Goal: Task Accomplishment & Management: Complete application form

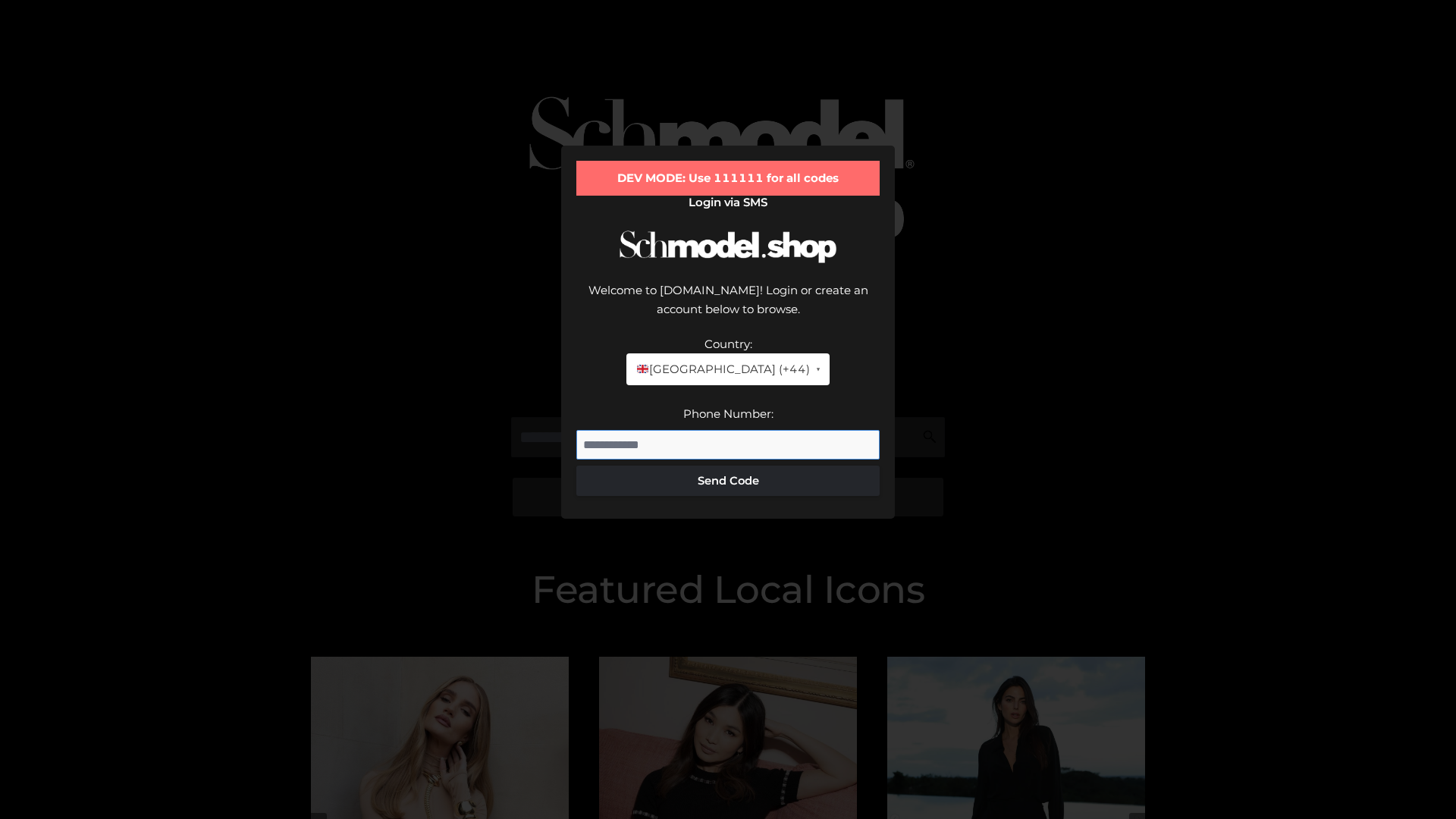
click at [728, 430] on input "Phone Number:" at bounding box center [728, 445] width 303 height 30
type input "**********"
click at [728, 465] on button "Send Code" at bounding box center [728, 481] width 303 height 30
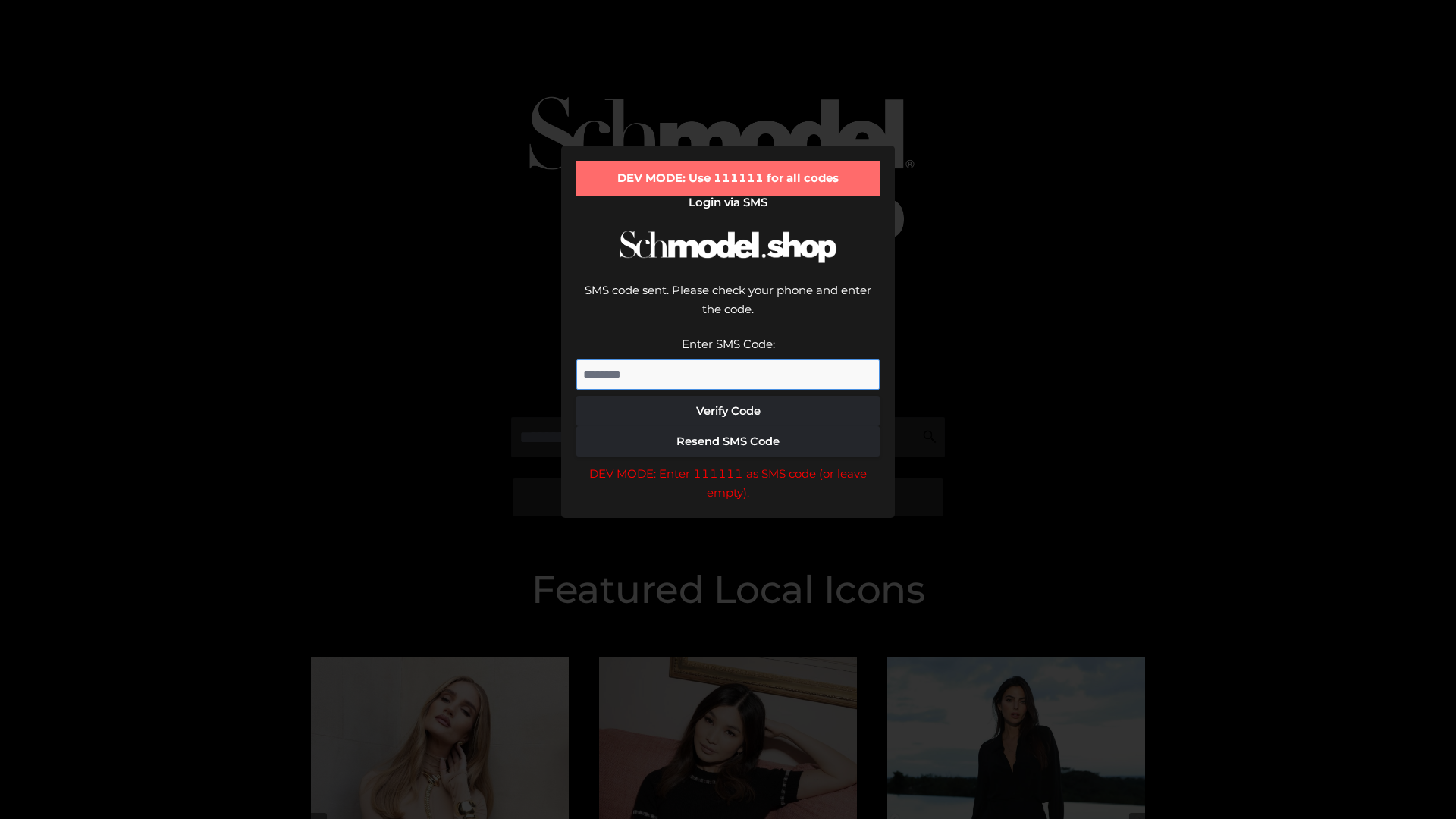
click at [728, 360] on input "Enter SMS Code:" at bounding box center [728, 375] width 303 height 30
type input "******"
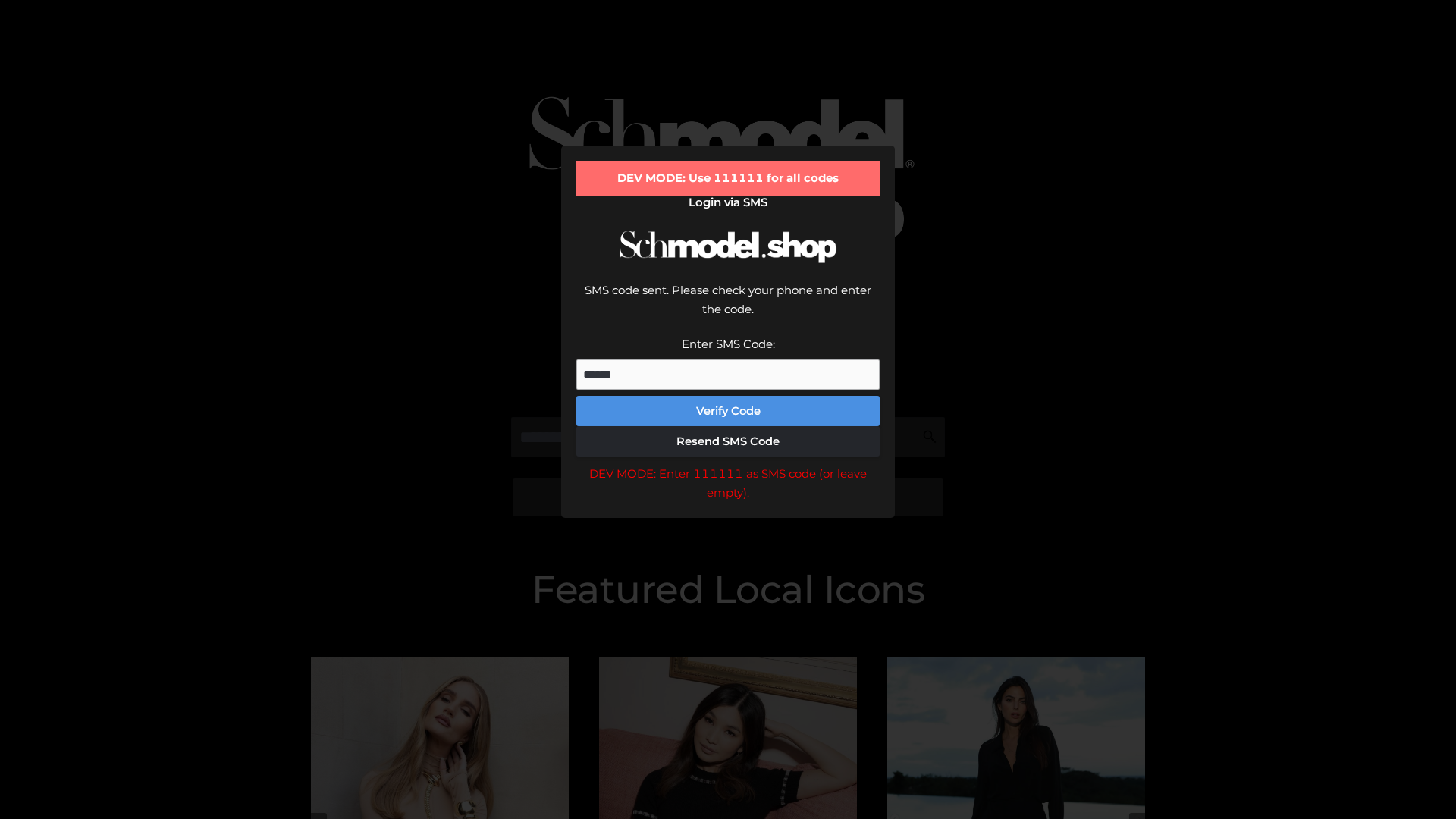
click at [728, 396] on button "Verify Code" at bounding box center [728, 411] width 303 height 30
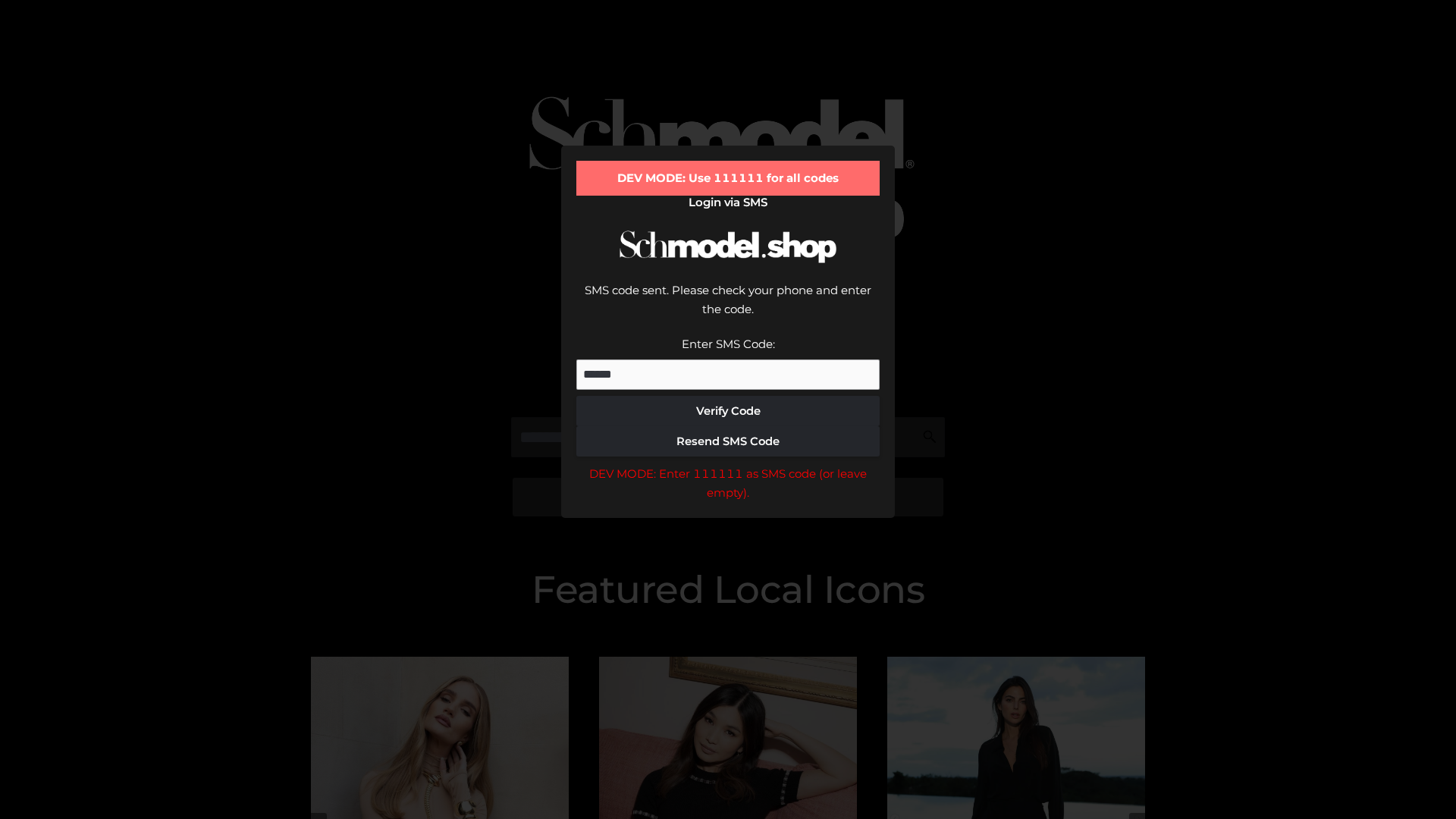
click at [728, 464] on div "DEV MODE: Enter 111111 as SMS code (or leave empty)." at bounding box center [728, 483] width 303 height 39
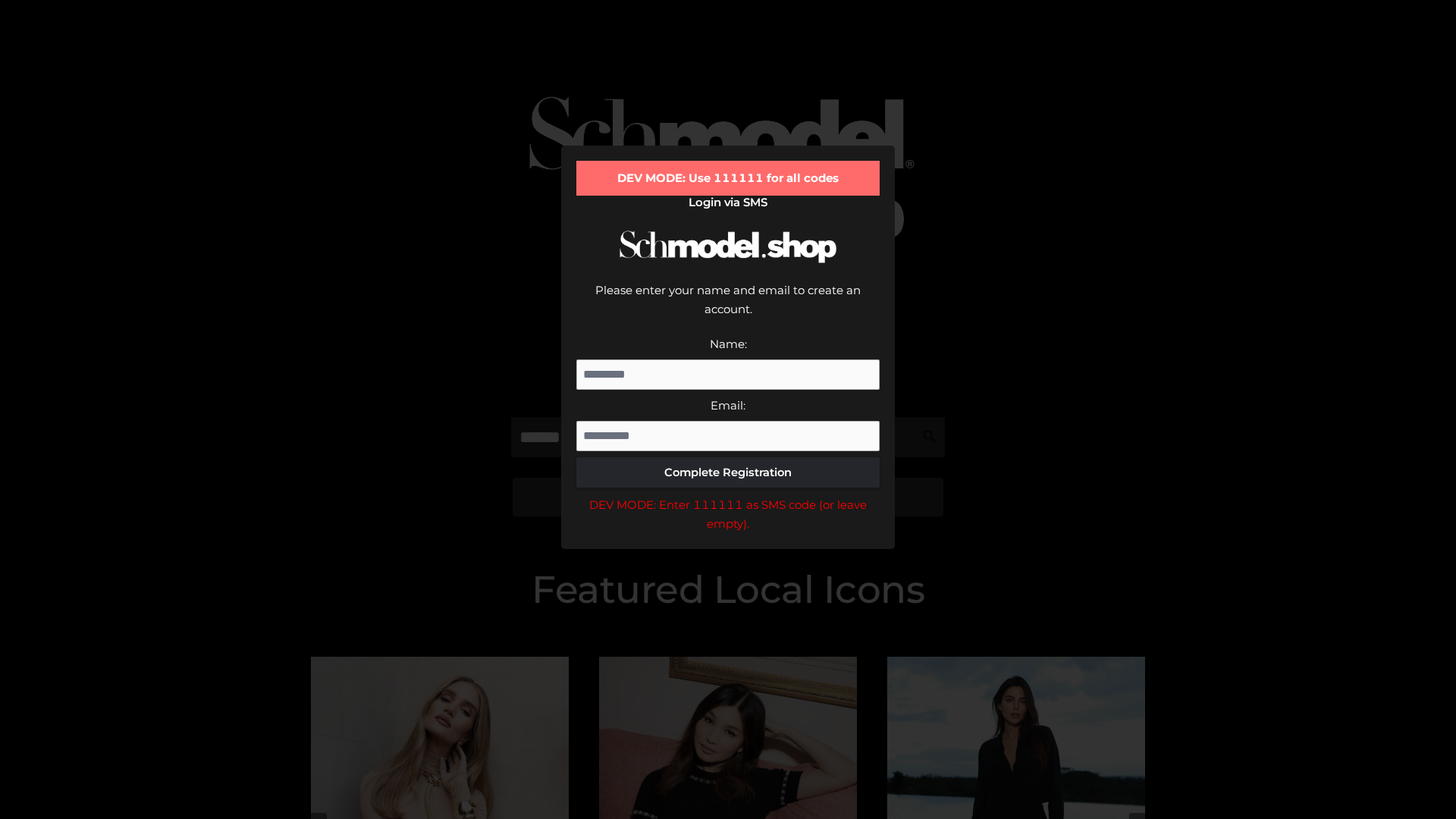
click at [728, 495] on div "DEV MODE: Enter 111111 as SMS code (or leave empty)." at bounding box center [728, 514] width 303 height 39
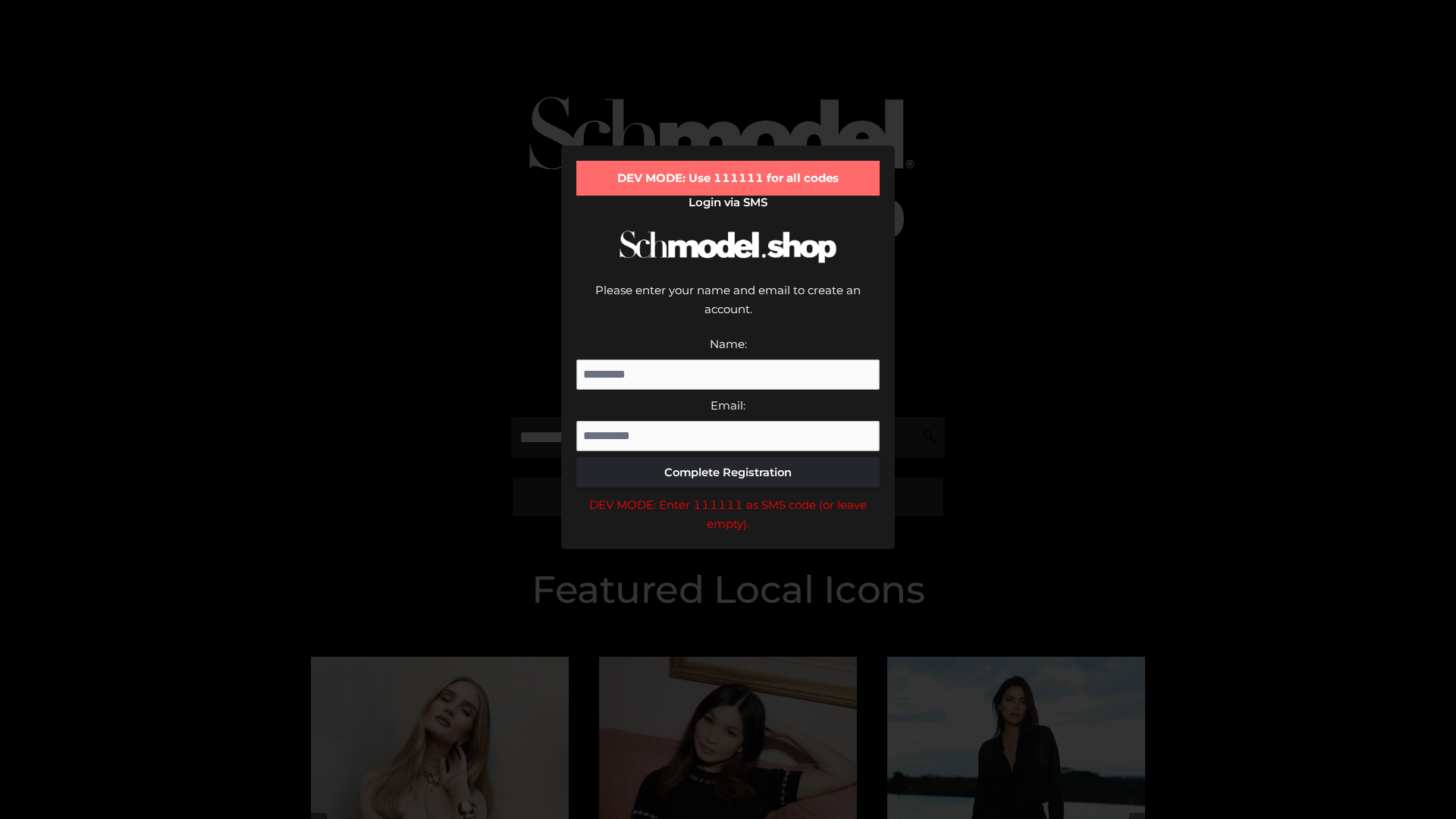
click at [728, 495] on div "DEV MODE: Enter 111111 as SMS code (or leave empty)." at bounding box center [728, 514] width 303 height 39
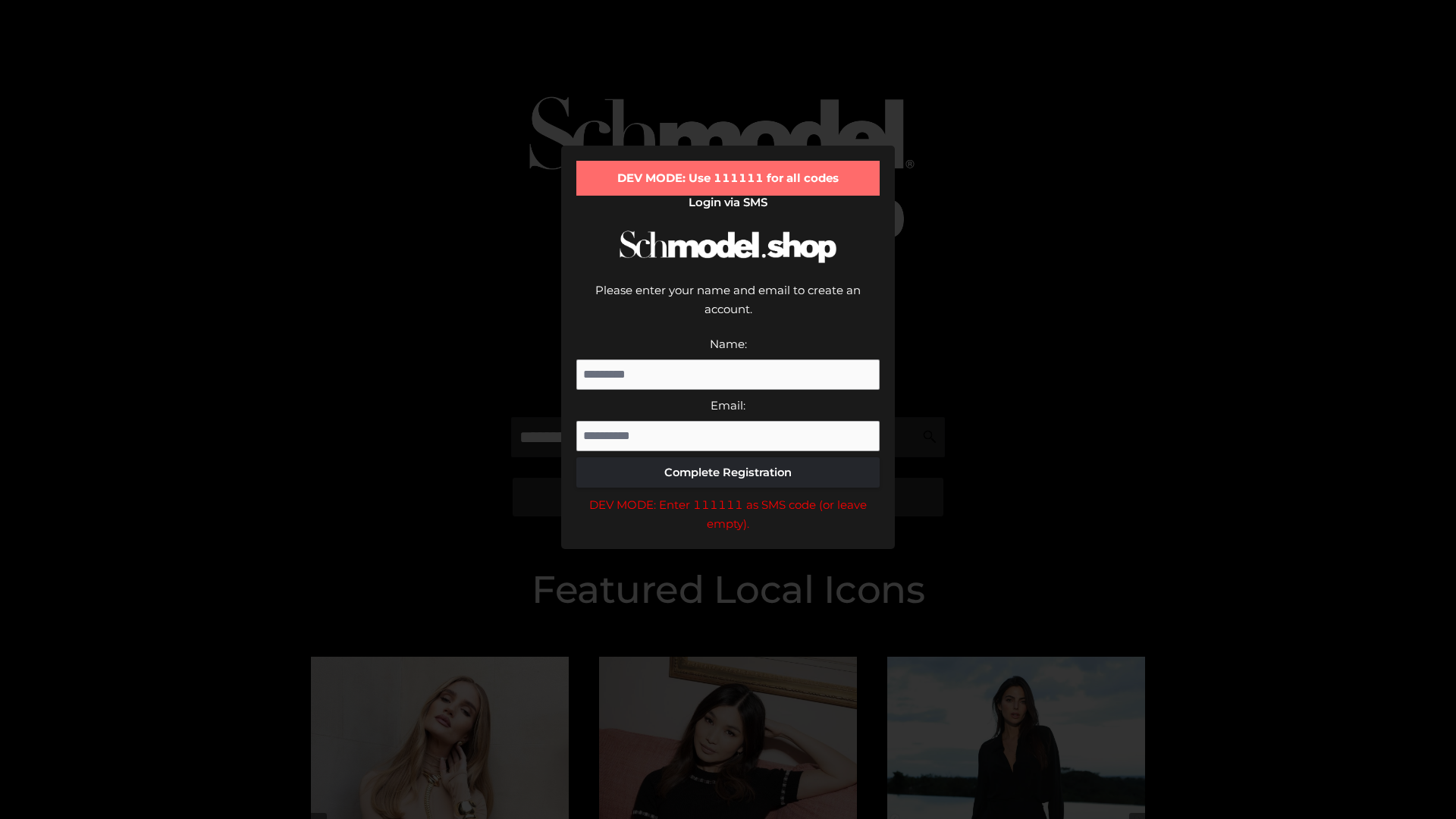
click at [728, 495] on div "DEV MODE: Enter 111111 as SMS code (or leave empty)." at bounding box center [728, 514] width 303 height 39
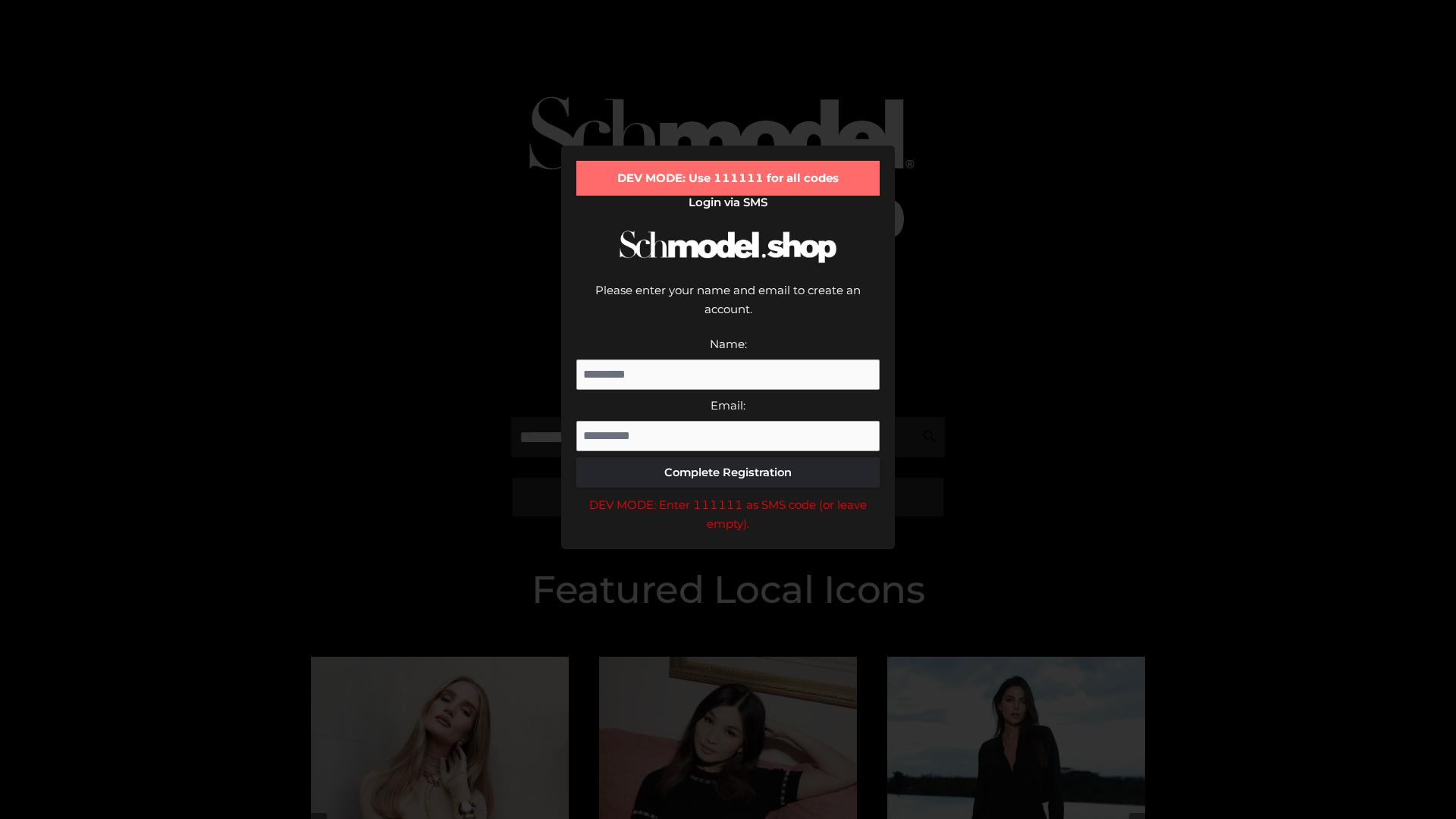
click at [728, 495] on div "DEV MODE: Enter 111111 as SMS code (or leave empty)." at bounding box center [728, 514] width 303 height 39
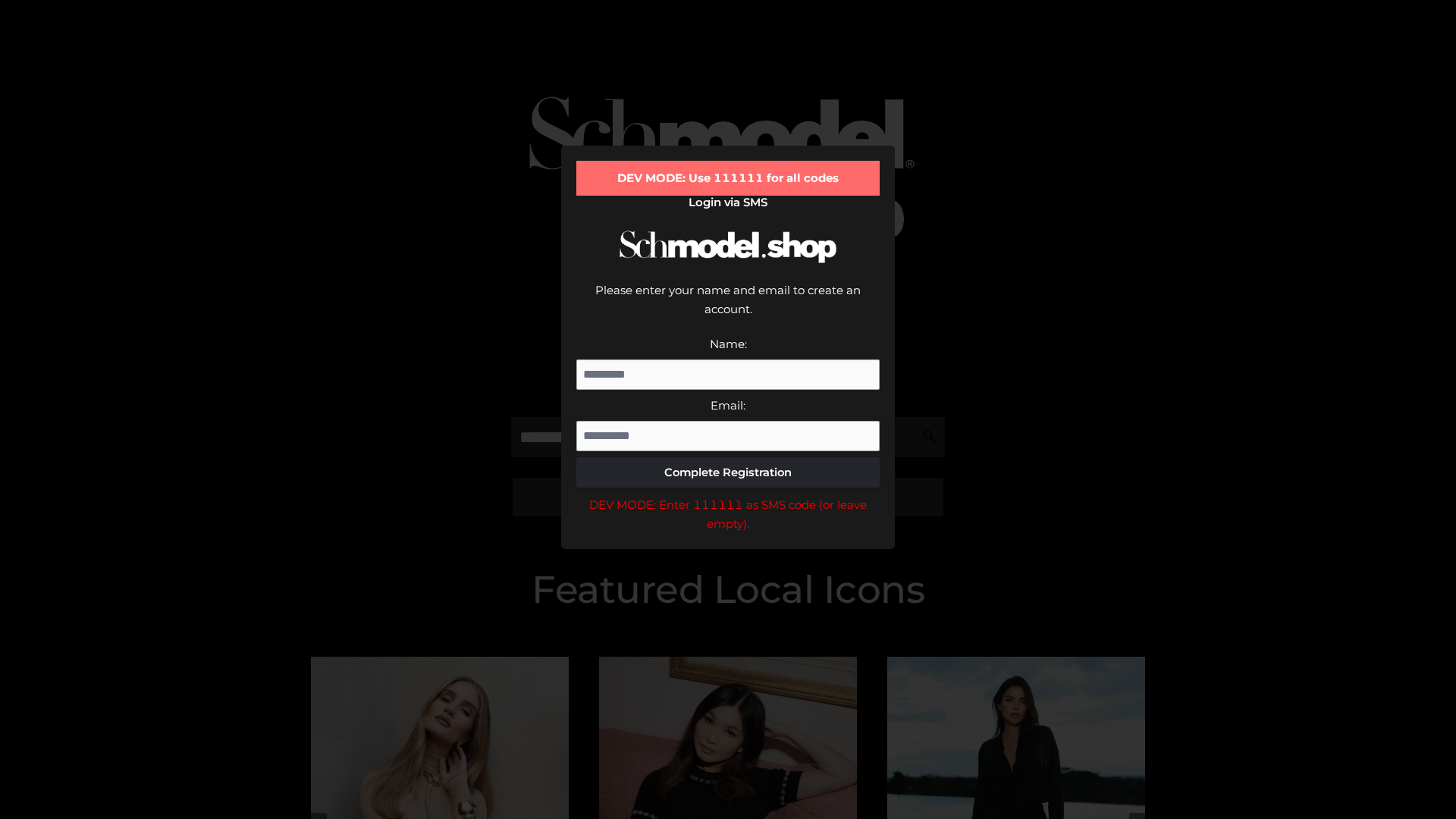
click at [728, 495] on div "DEV MODE: Enter 111111 as SMS code (or leave empty)." at bounding box center [728, 514] width 303 height 39
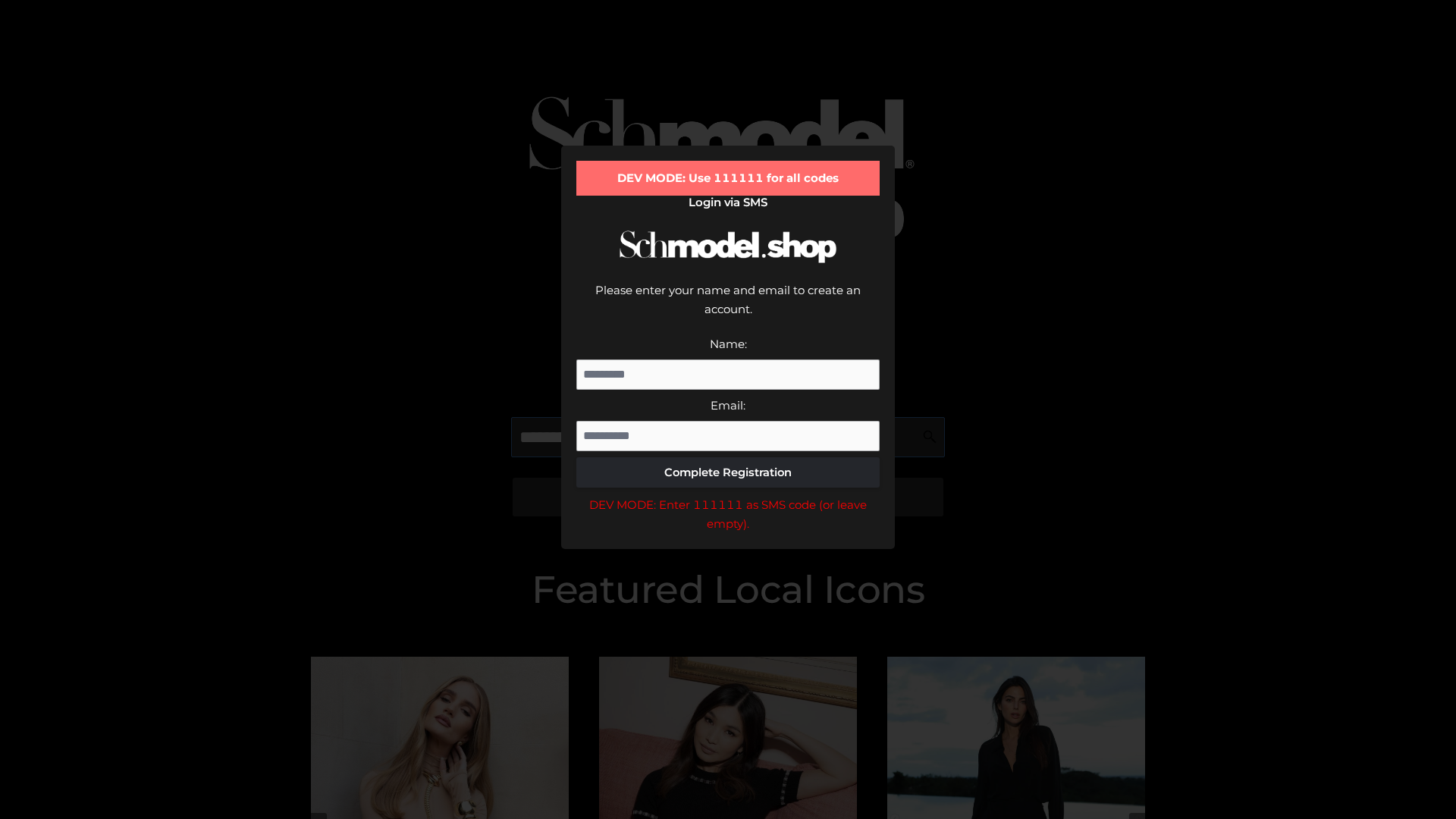
scroll to position [0, 55]
click at [728, 495] on div "DEV MODE: Enter 111111 as SMS code (or leave empty)." at bounding box center [728, 514] width 303 height 39
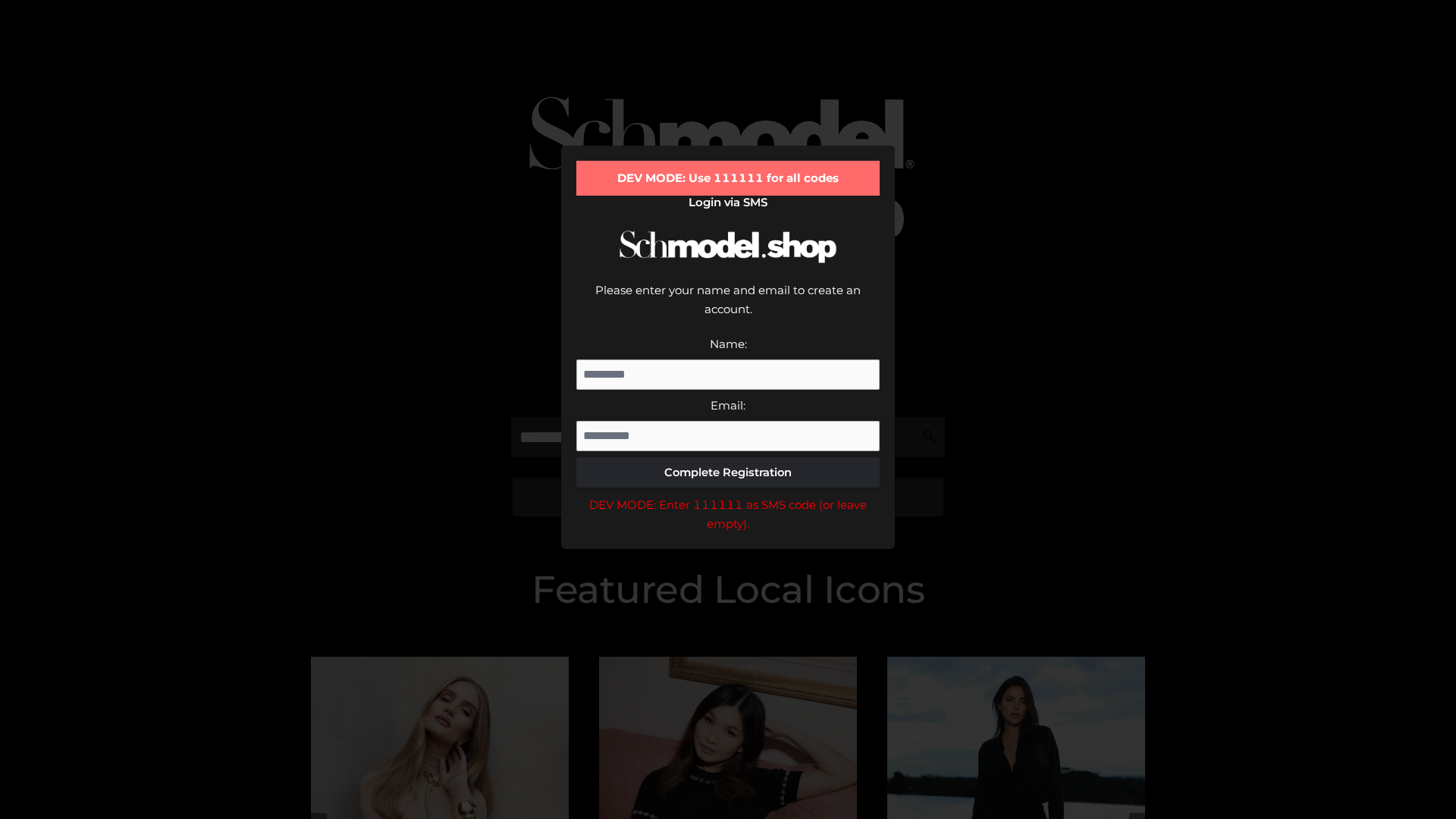
click at [728, 495] on div "DEV MODE: Enter 111111 as SMS code (or leave empty)." at bounding box center [728, 514] width 303 height 39
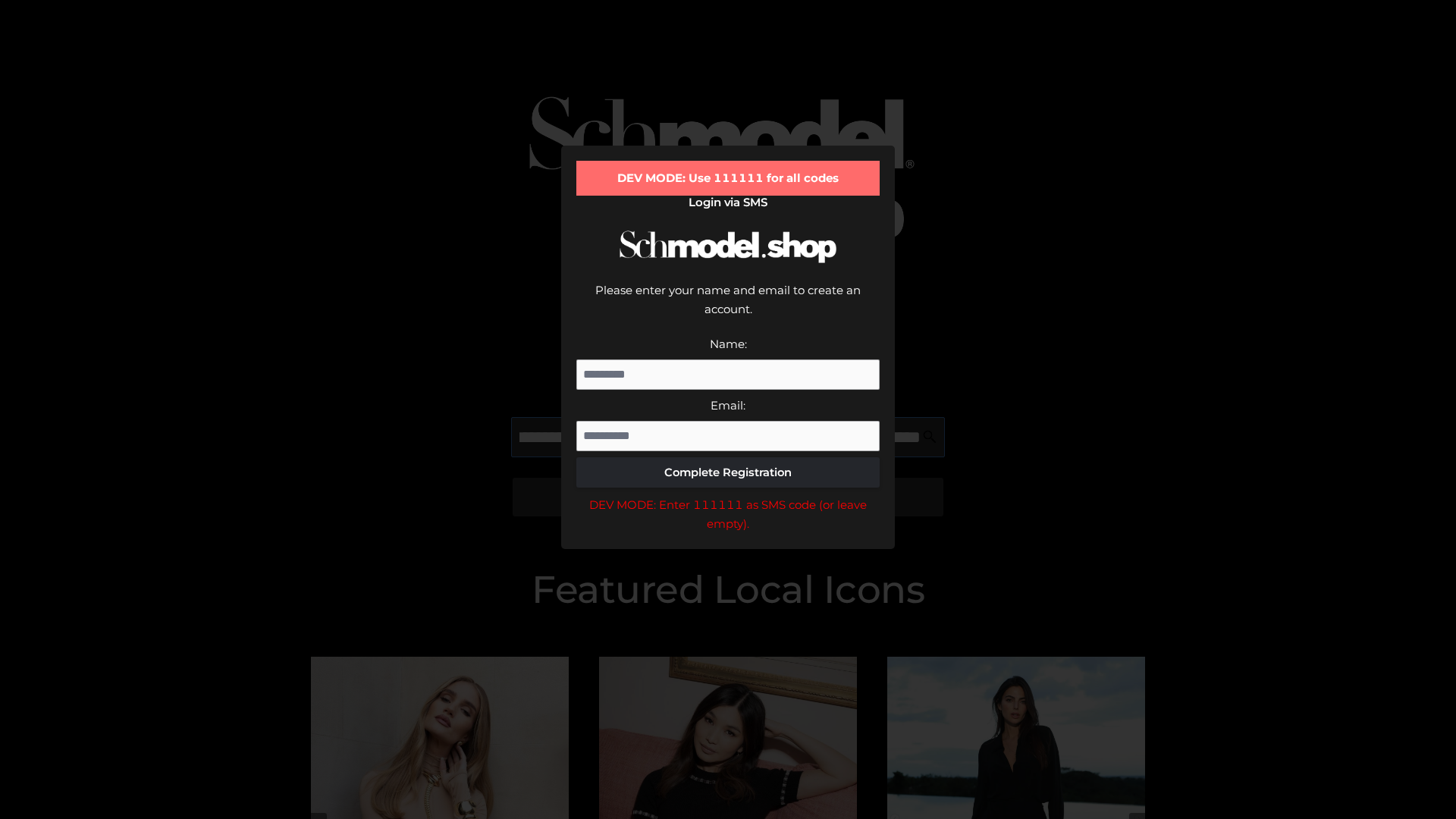
scroll to position [0, 148]
click at [728, 495] on div "DEV MODE: Enter 111111 as SMS code (or leave empty)." at bounding box center [728, 514] width 303 height 39
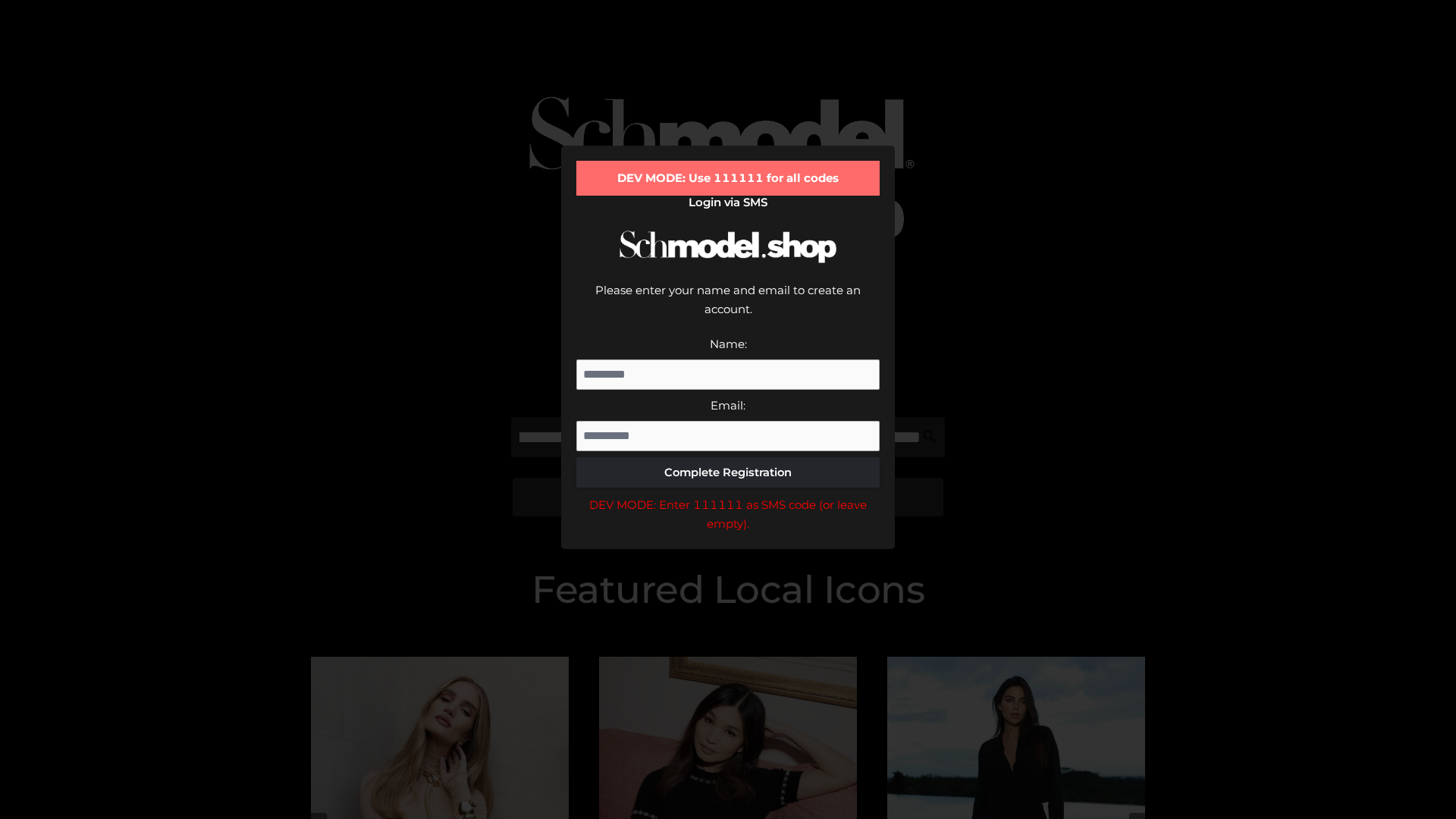
click at [728, 495] on div "DEV MODE: Enter 111111 as SMS code (or leave empty)." at bounding box center [728, 514] width 303 height 39
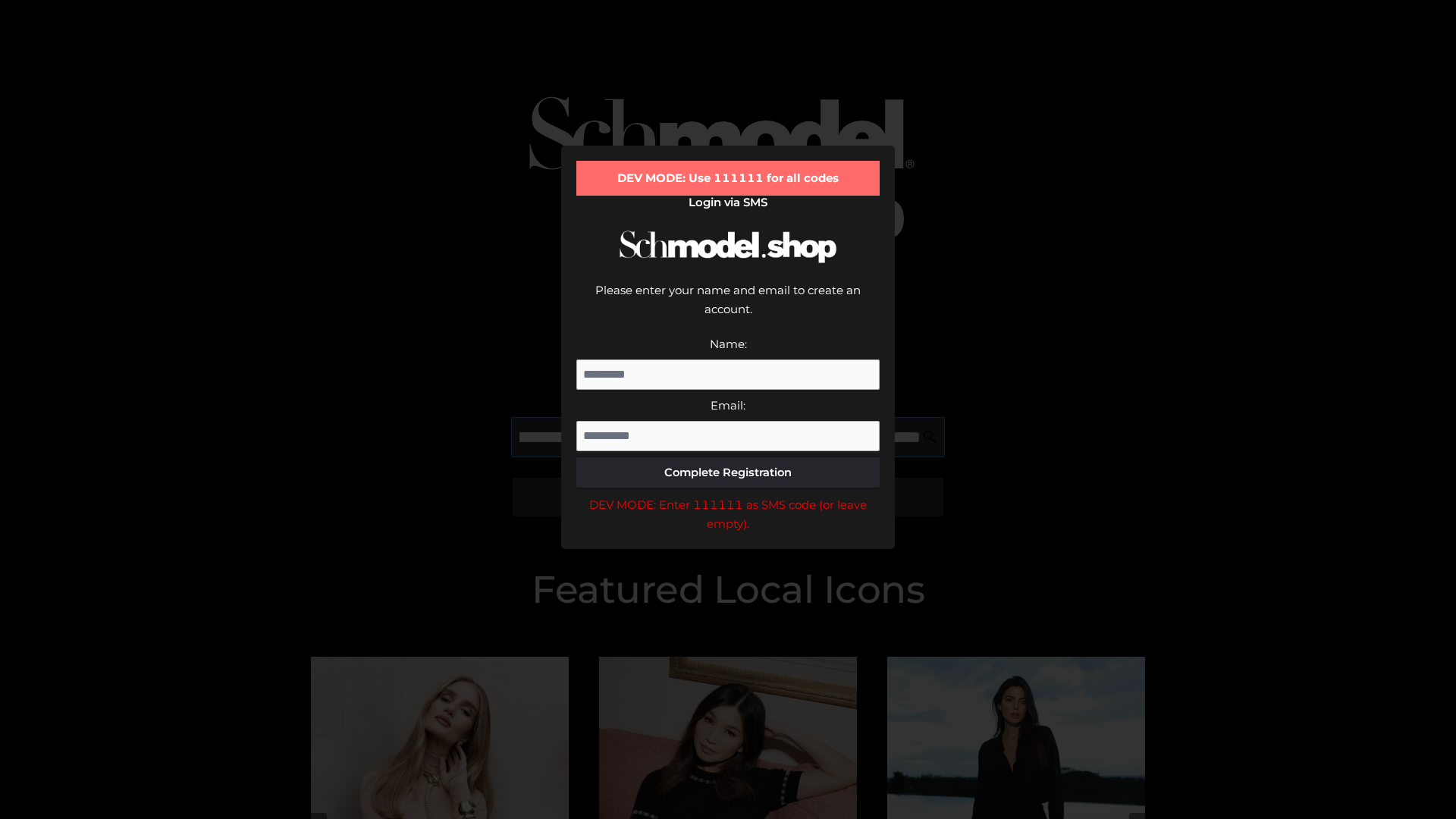
scroll to position [0, 243]
click at [728, 495] on div "DEV MODE: Enter 111111 as SMS code (or leave empty)." at bounding box center [728, 514] width 303 height 39
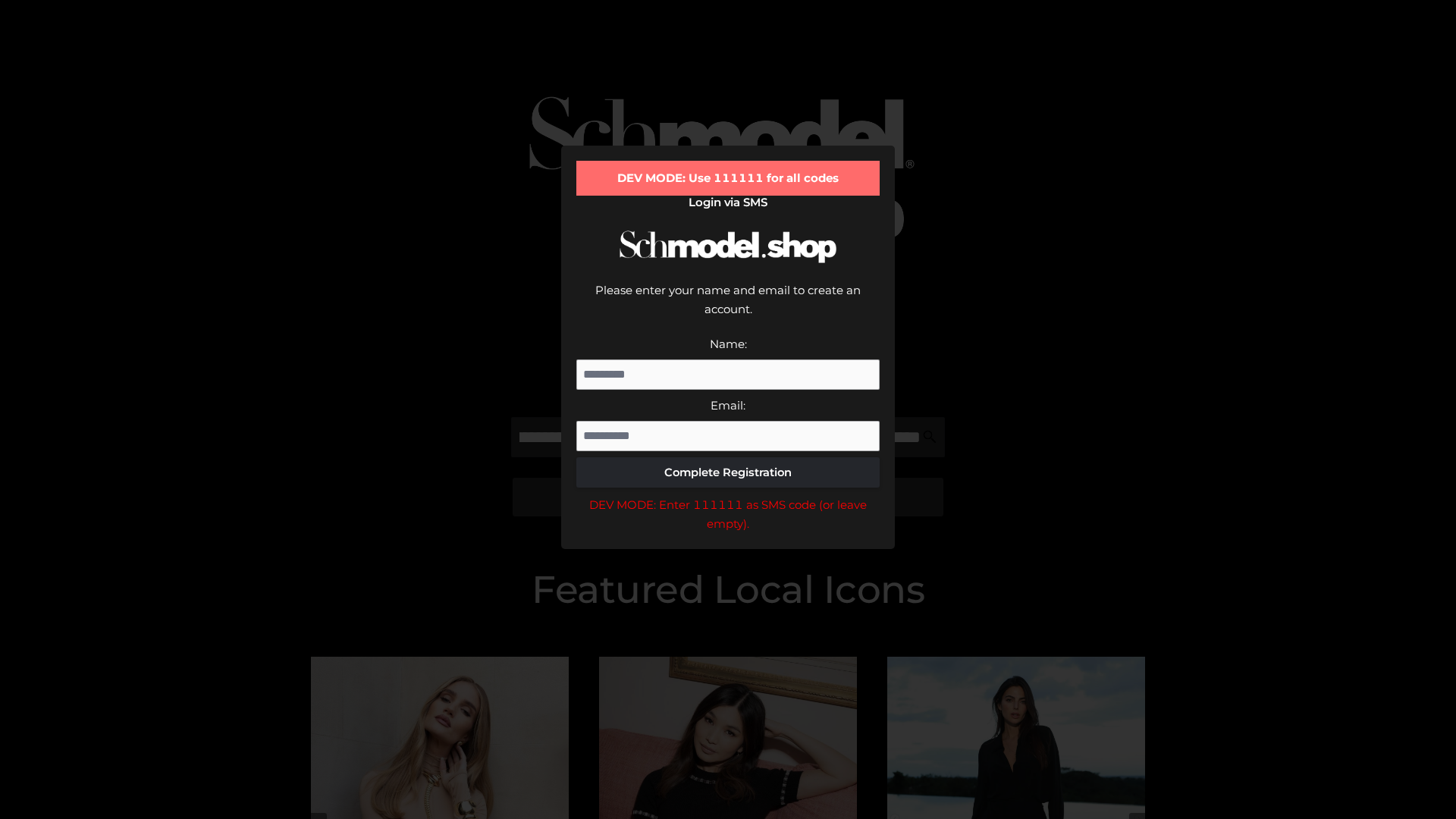
click at [728, 495] on div "DEV MODE: Enter 111111 as SMS code (or leave empty)." at bounding box center [728, 514] width 303 height 39
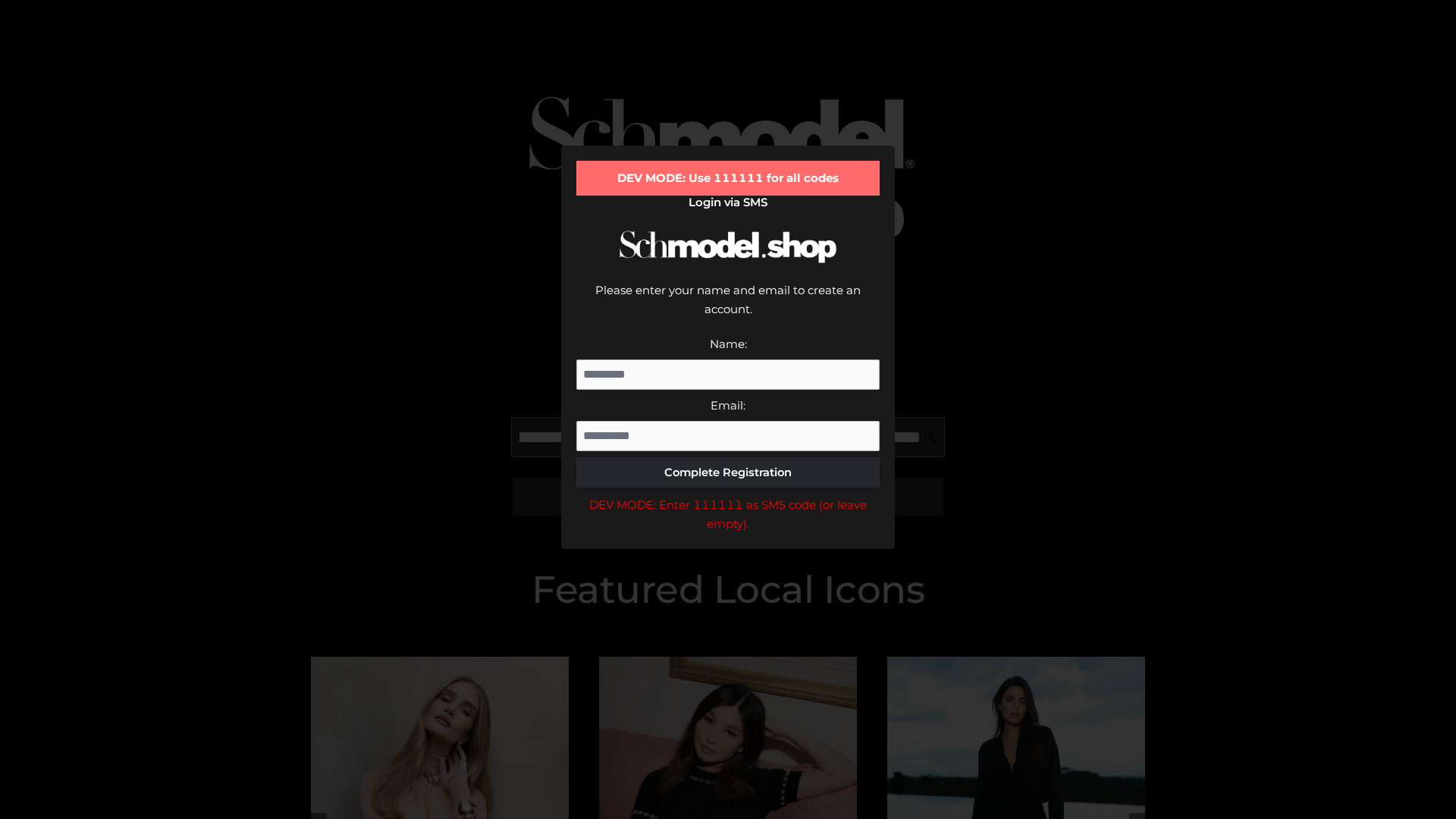
scroll to position [0, 330]
click at [728, 495] on div "DEV MODE: Enter 111111 as SMS code (or leave empty)." at bounding box center [728, 514] width 303 height 39
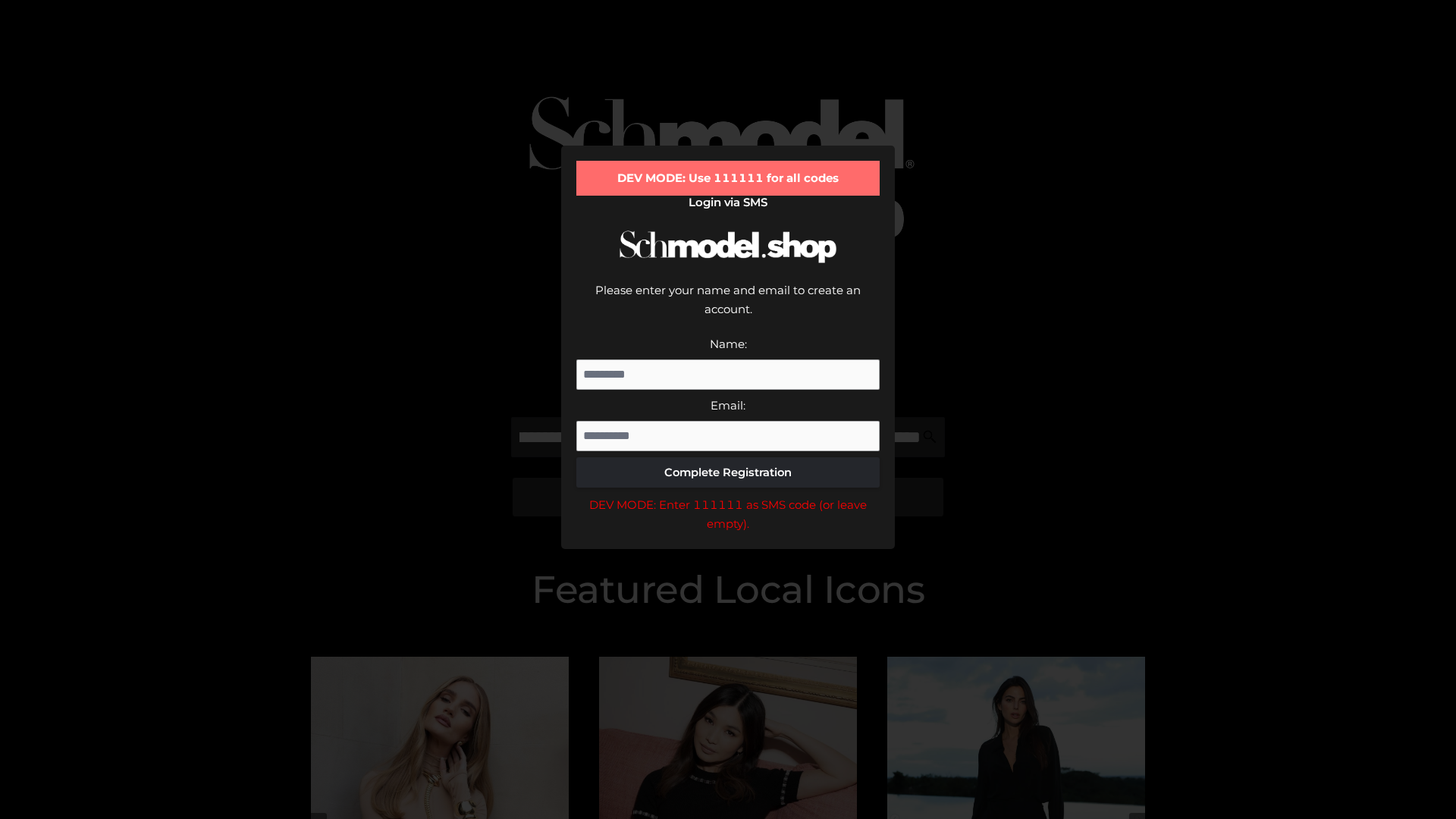
click at [728, 495] on div "DEV MODE: Enter 111111 as SMS code (or leave empty)." at bounding box center [728, 514] width 303 height 39
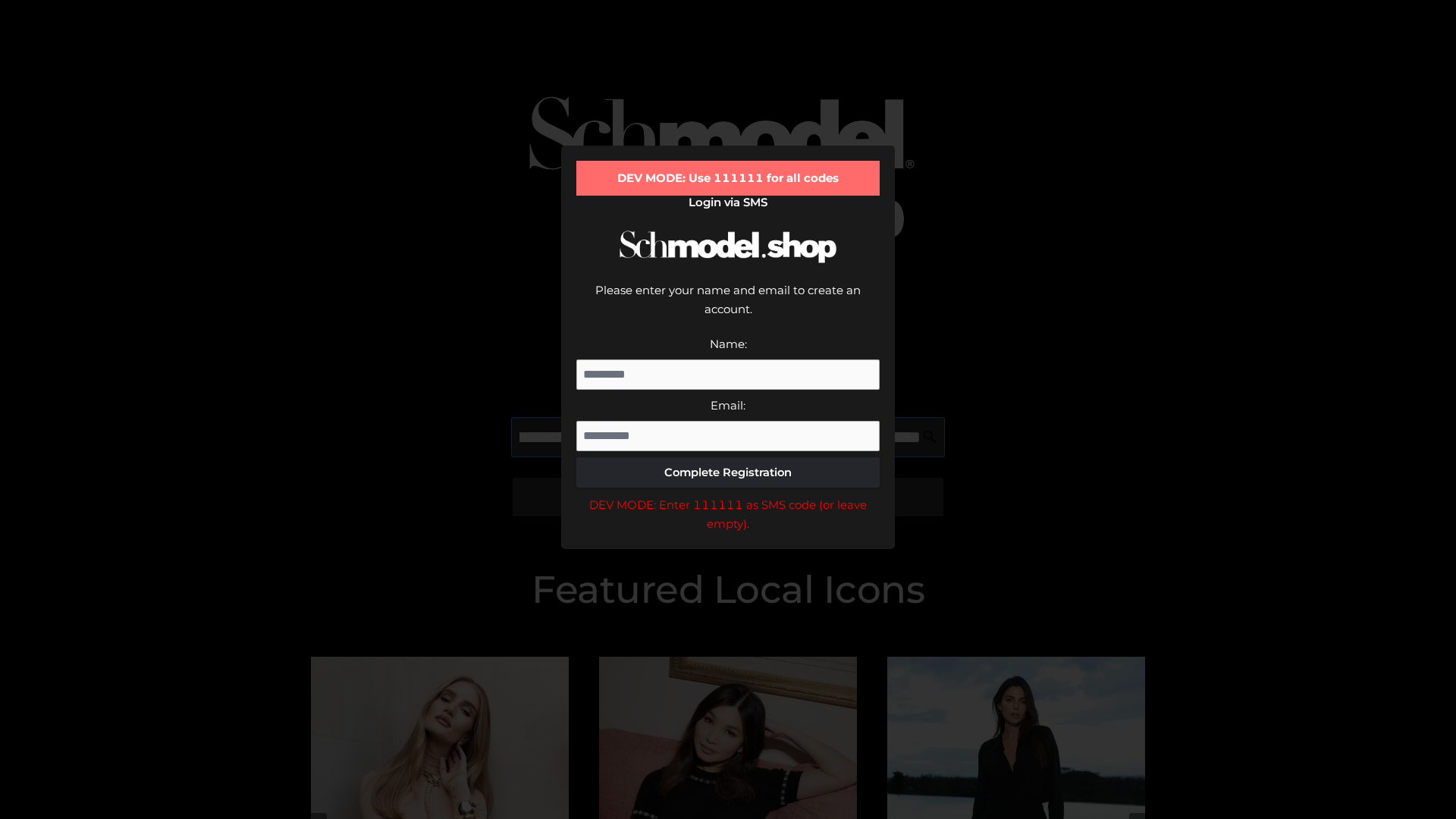
scroll to position [0, 422]
click at [728, 495] on div "DEV MODE: Enter 111111 as SMS code (or leave empty)." at bounding box center [728, 514] width 303 height 39
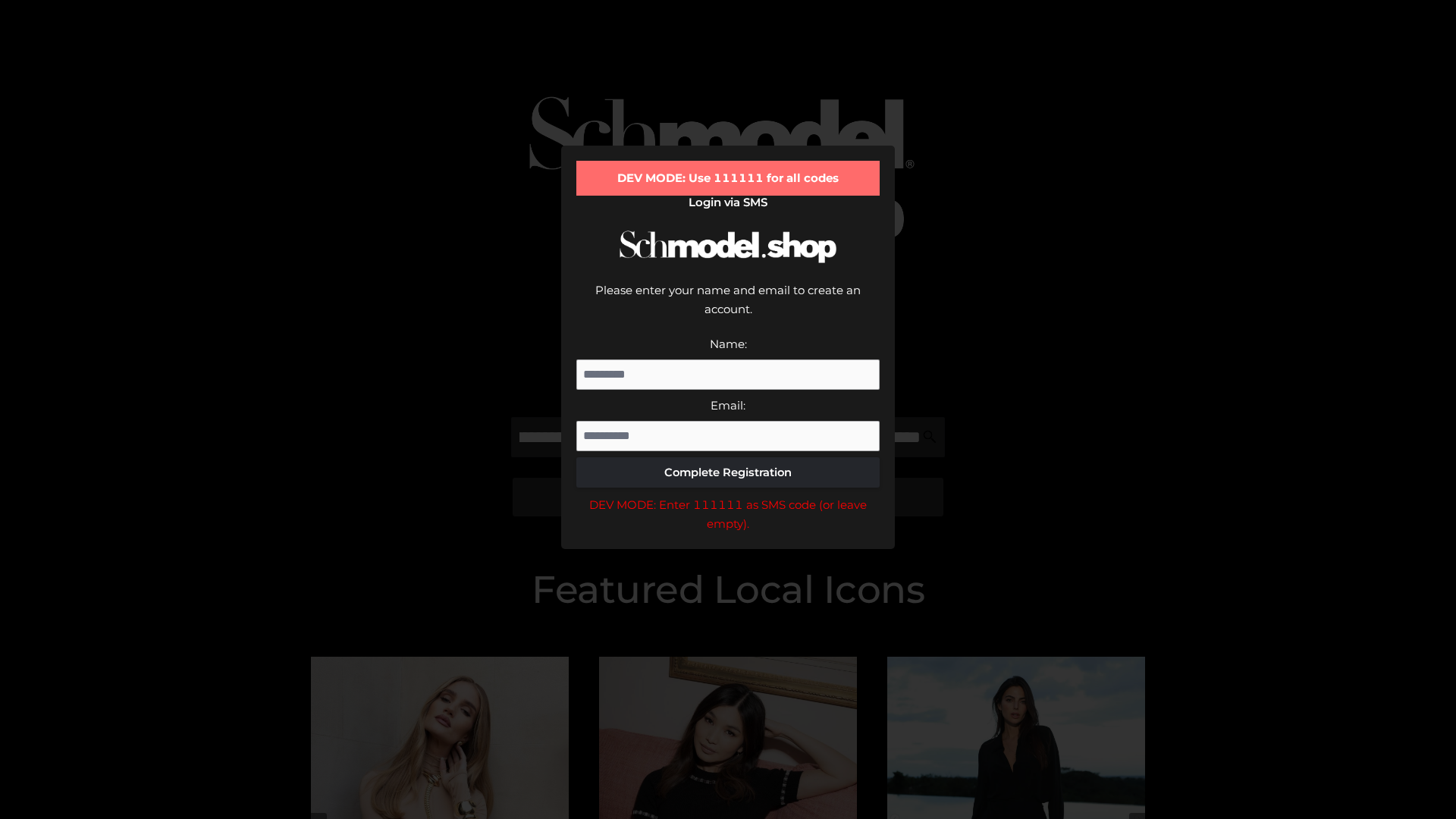
click at [728, 495] on div "DEV MODE: Enter 111111 as SMS code (or leave empty)." at bounding box center [728, 514] width 303 height 39
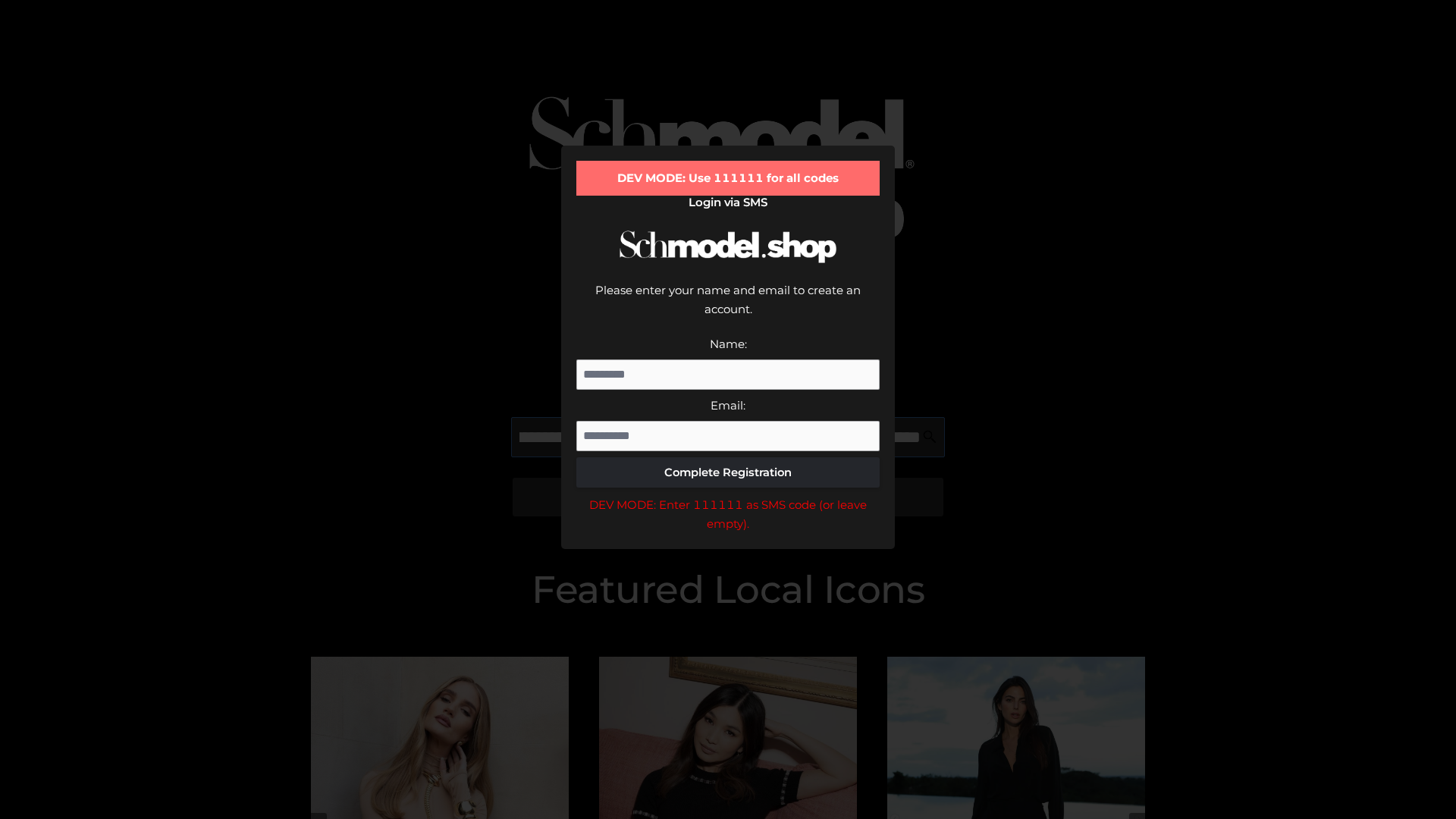
scroll to position [0, 517]
click at [728, 495] on div "DEV MODE: Enter 111111 as SMS code (or leave empty)." at bounding box center [728, 514] width 303 height 39
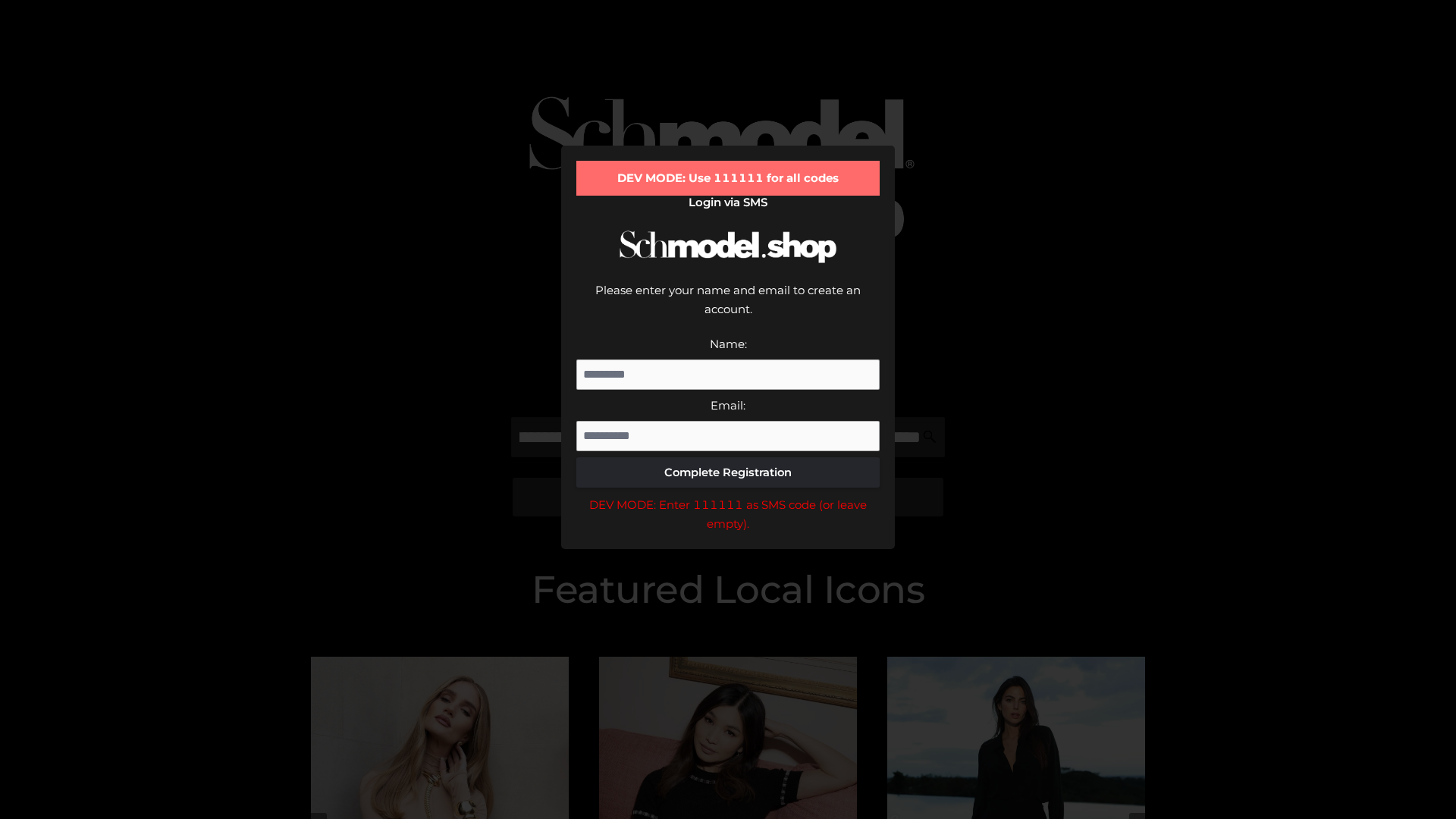
click at [728, 495] on div "DEV MODE: Enter 111111 as SMS code (or leave empty)." at bounding box center [728, 514] width 303 height 39
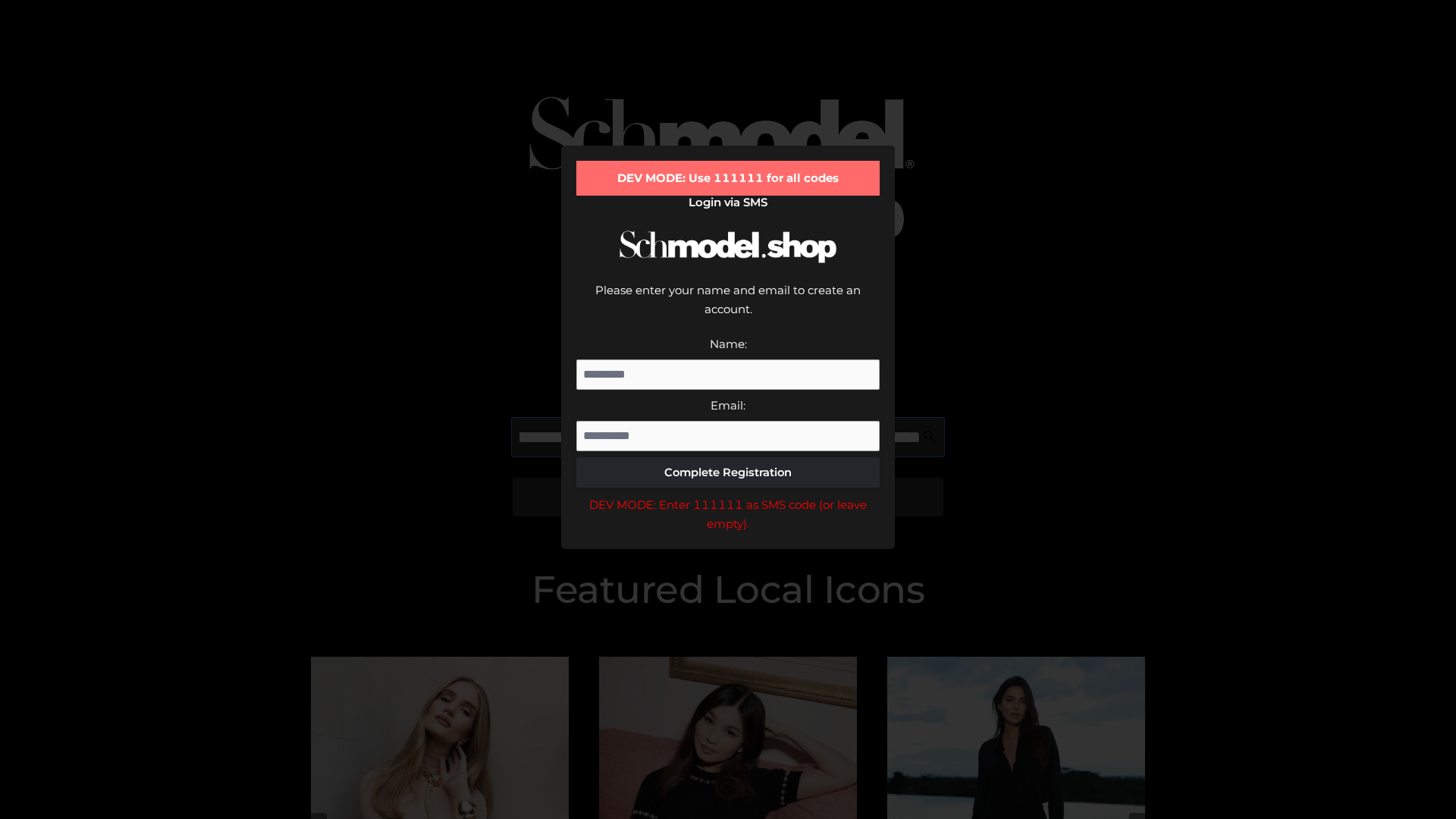
scroll to position [0, 604]
click at [728, 495] on div "DEV MODE: Enter 111111 as SMS code (or leave empty)." at bounding box center [728, 514] width 303 height 39
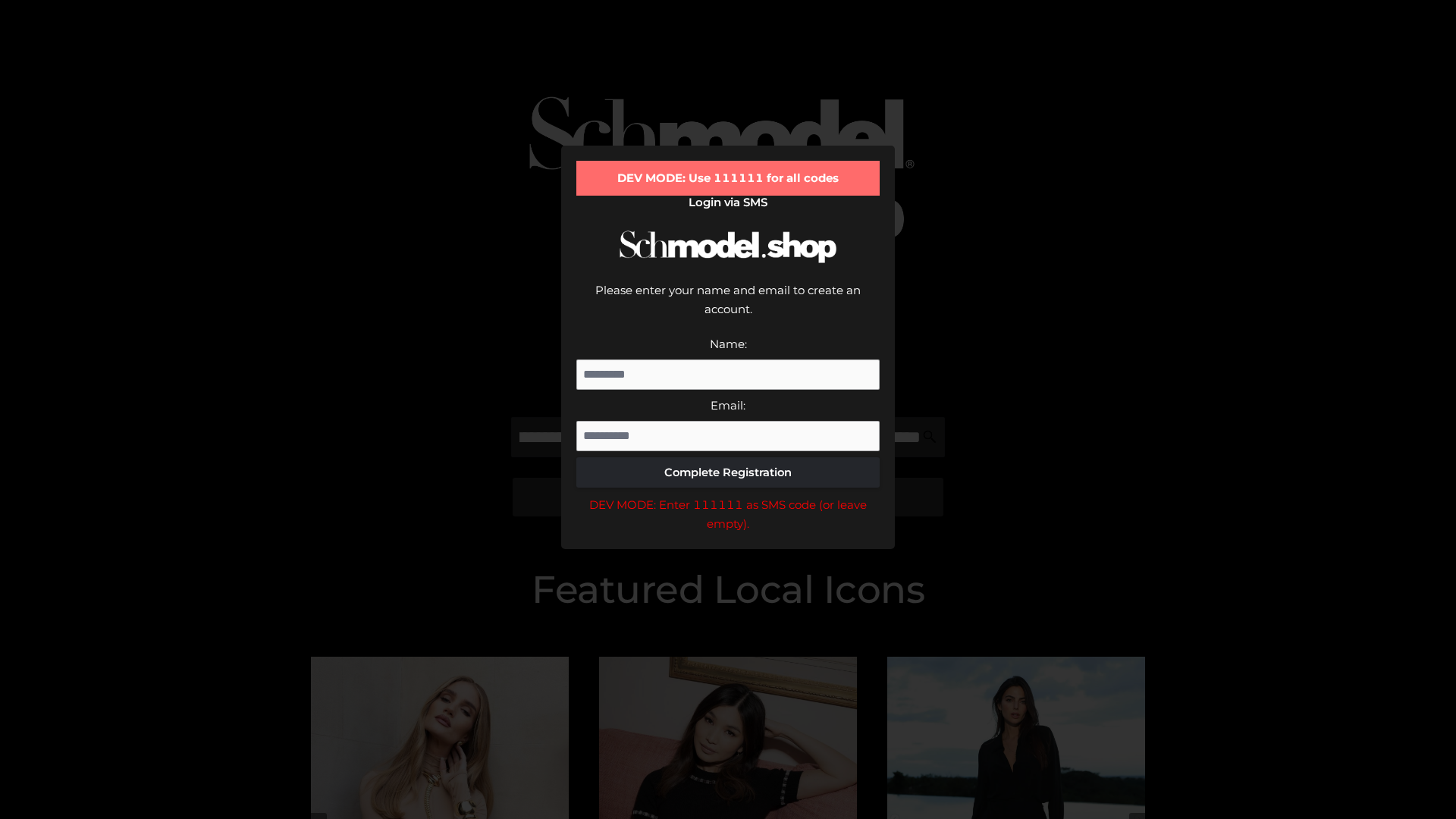
click at [728, 495] on div "DEV MODE: Enter 111111 as SMS code (or leave empty)." at bounding box center [728, 514] width 303 height 39
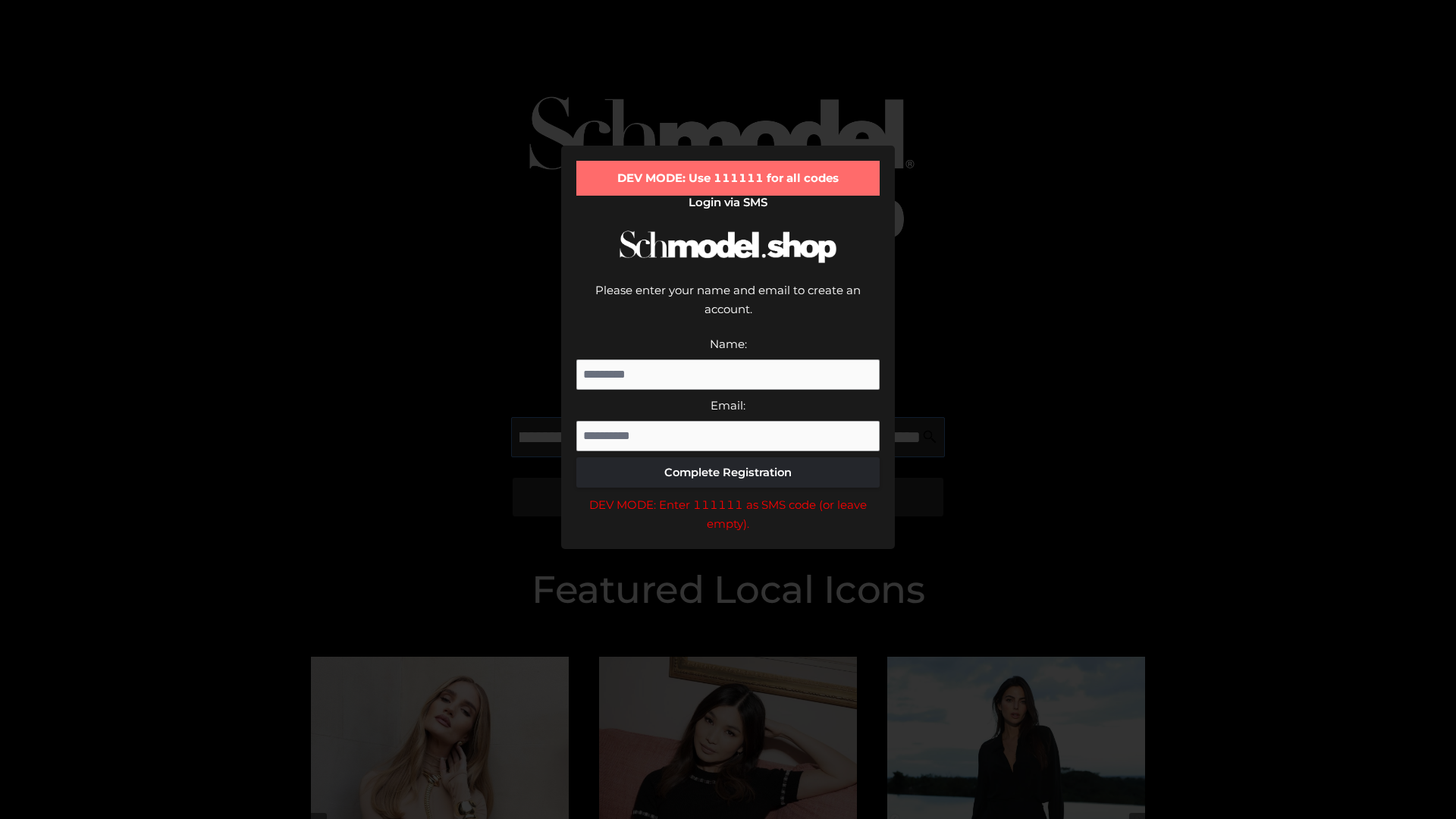
scroll to position [0, 697]
click at [728, 495] on div "DEV MODE: Enter 111111 as SMS code (or leave empty)." at bounding box center [728, 514] width 303 height 39
type input "**********"
